Goal: Register for event/course

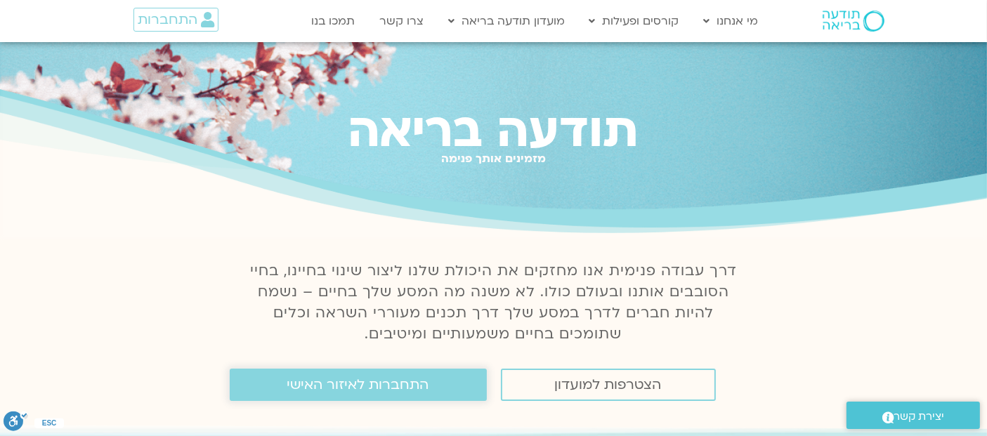
click at [330, 372] on link "התחברות לאיזור האישי" at bounding box center [358, 385] width 257 height 32
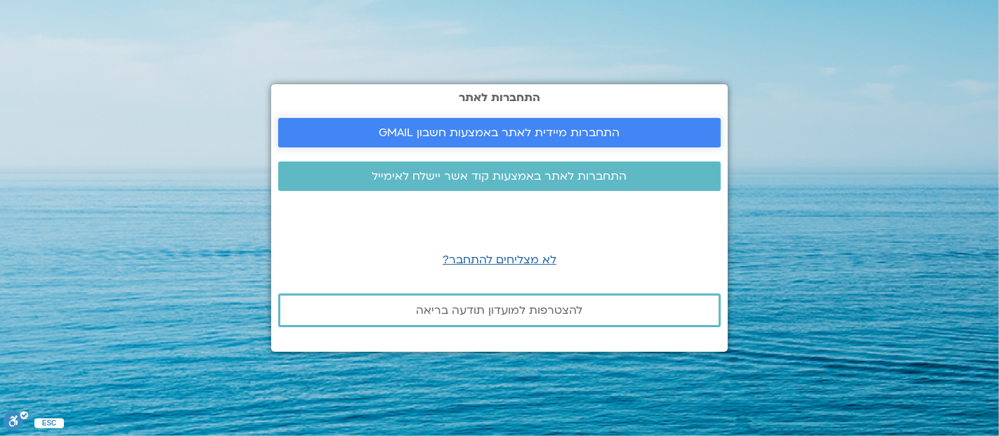
click at [528, 129] on span "התחברות מיידית לאתר באמצעות חשבון GMAIL" at bounding box center [499, 132] width 241 height 13
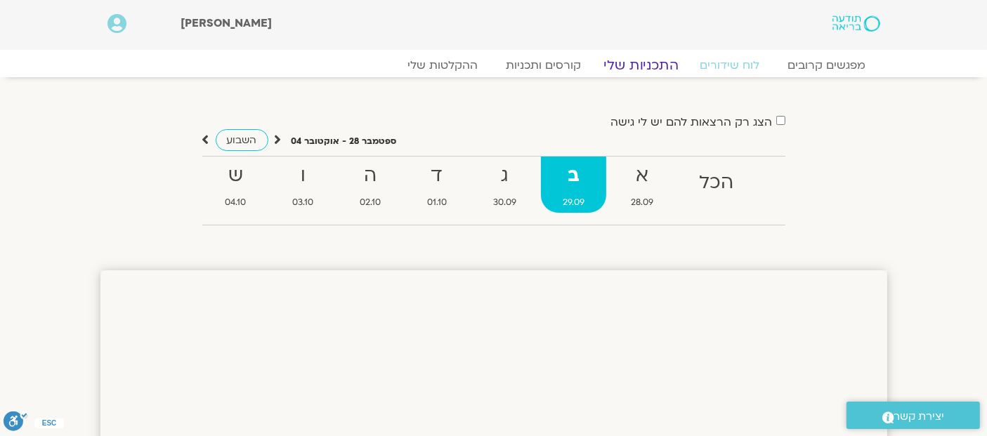
click at [632, 66] on link "התכניות שלי" at bounding box center [640, 65] width 109 height 17
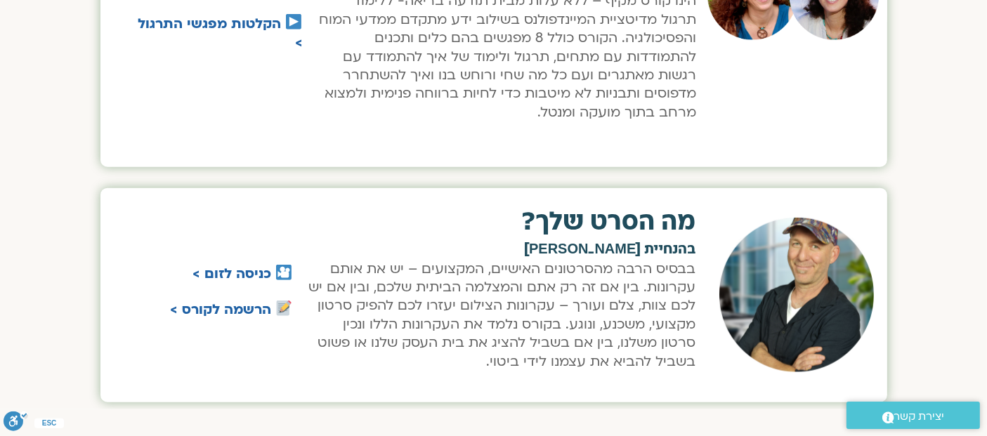
scroll to position [1438, 0]
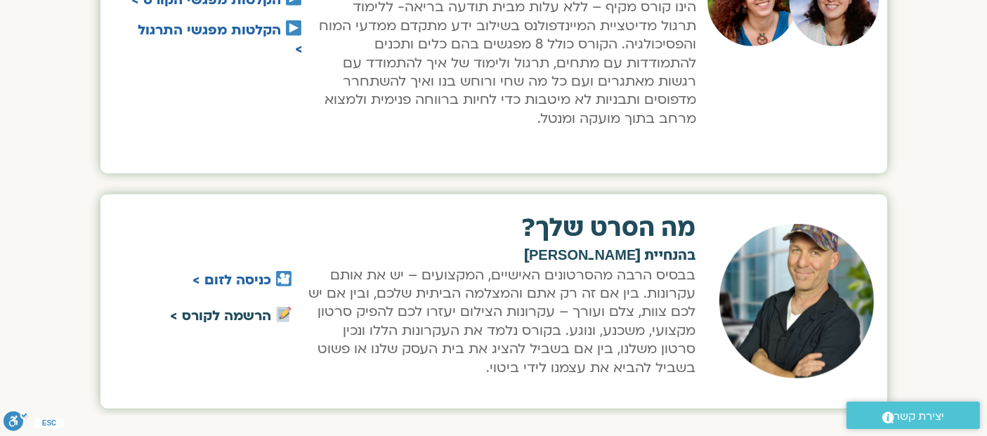
click at [240, 308] on link "הרשמה לקורס >" at bounding box center [220, 317] width 101 height 18
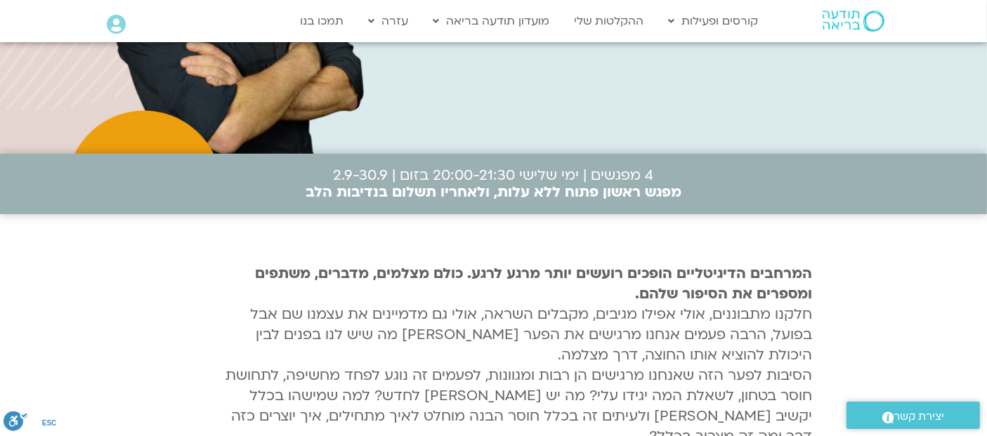
scroll to position [313, 0]
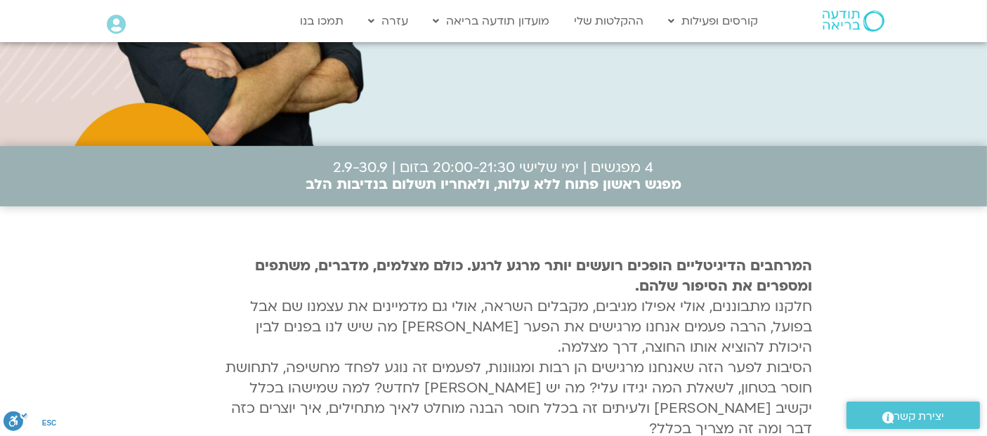
drag, startPoint x: 983, startPoint y: 54, endPoint x: 991, endPoint y: 55, distance: 7.8
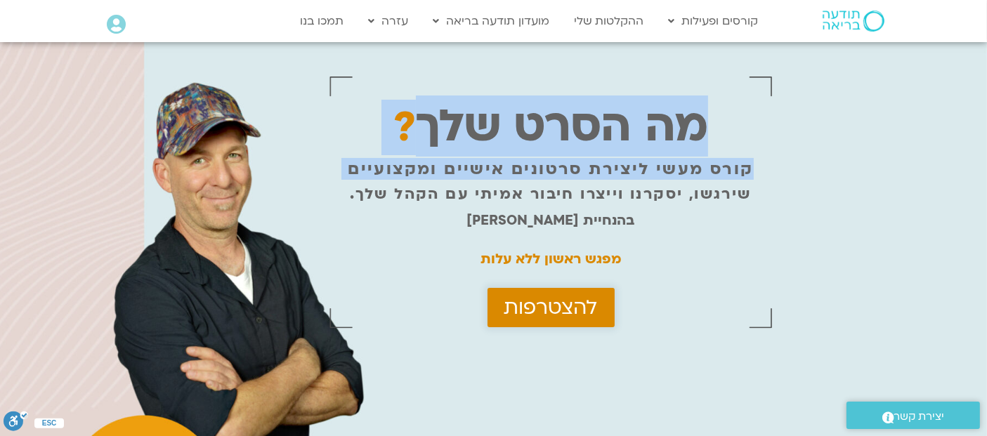
click at [560, 306] on span "להצטרפות" at bounding box center [550, 307] width 93 height 22
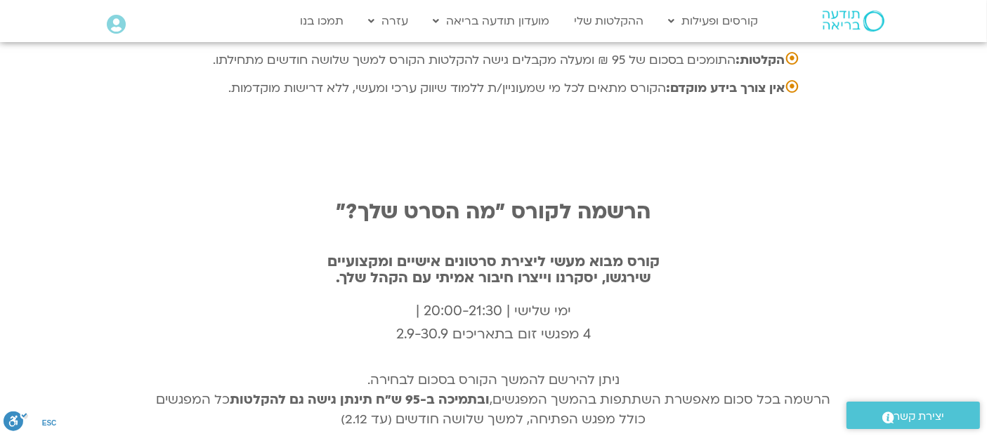
scroll to position [4673, 0]
